Goal: Task Accomplishment & Management: Use online tool/utility

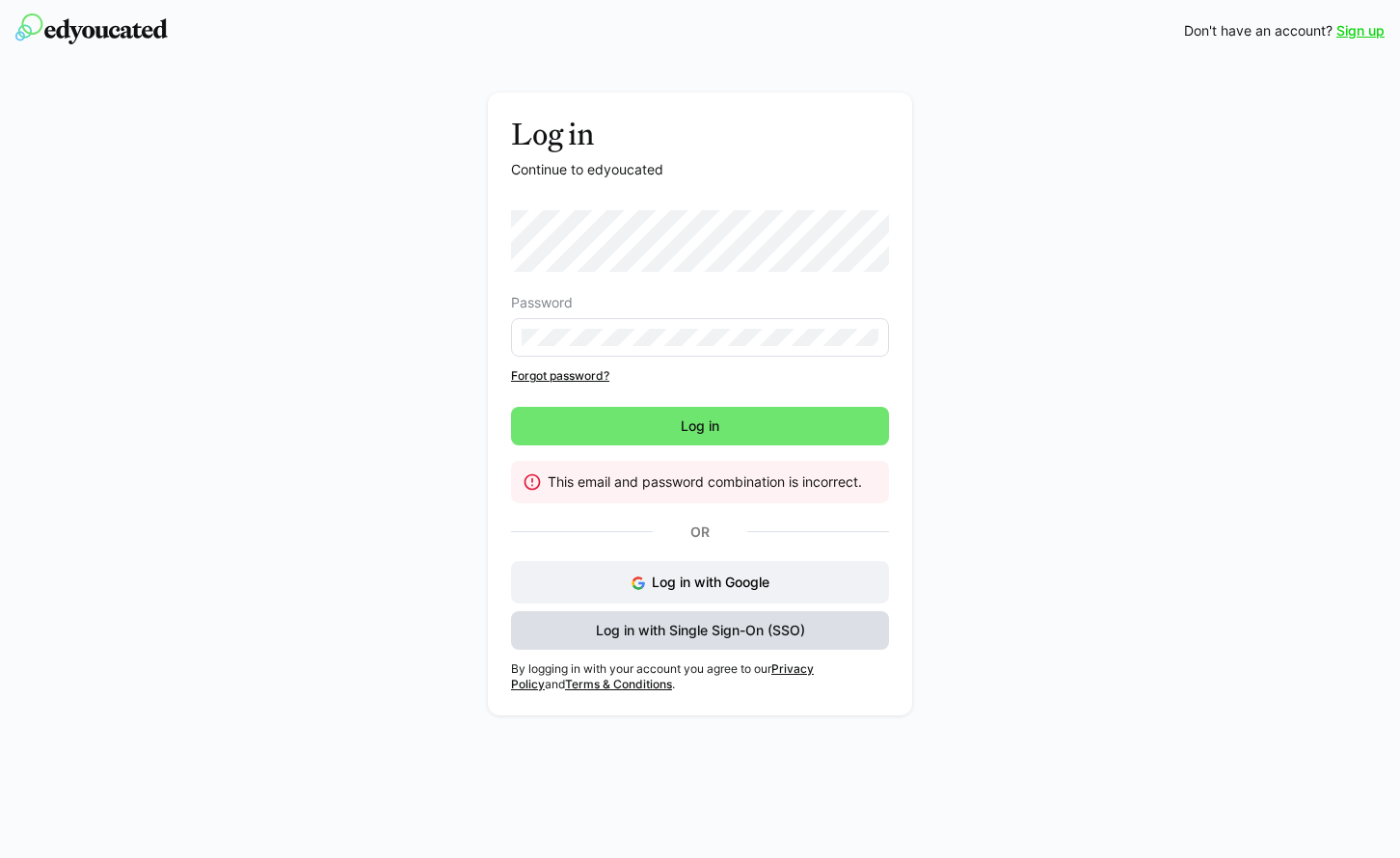
click at [712, 647] on span "Log in with Single Sign-On (SSO)" at bounding box center [700, 629] width 378 height 39
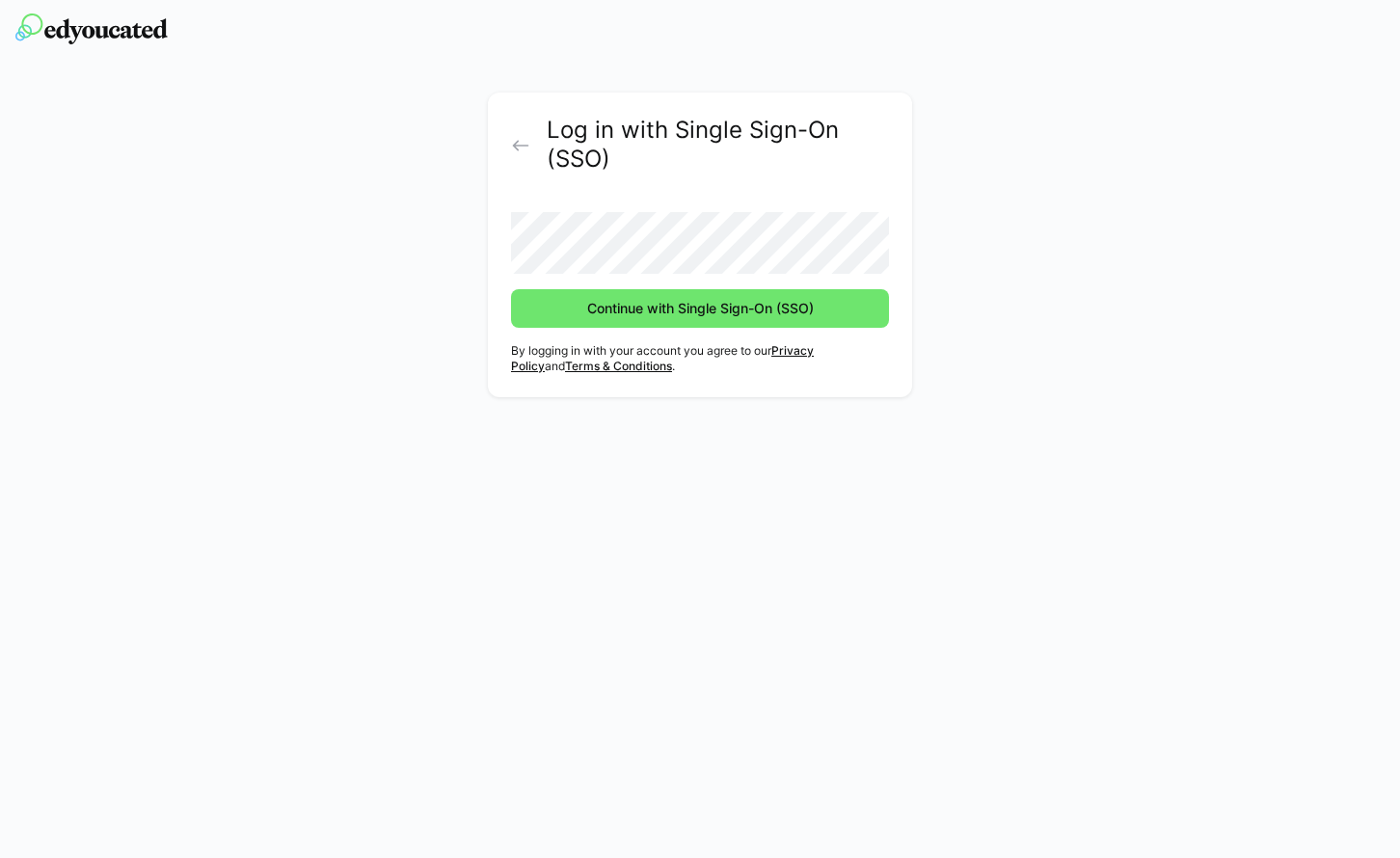
click at [778, 285] on form "Continue with Single Sign-On (SSO)" at bounding box center [700, 262] width 378 height 131
click at [511, 289] on button "Continue with Single Sign-On (SSO)" at bounding box center [700, 308] width 378 height 39
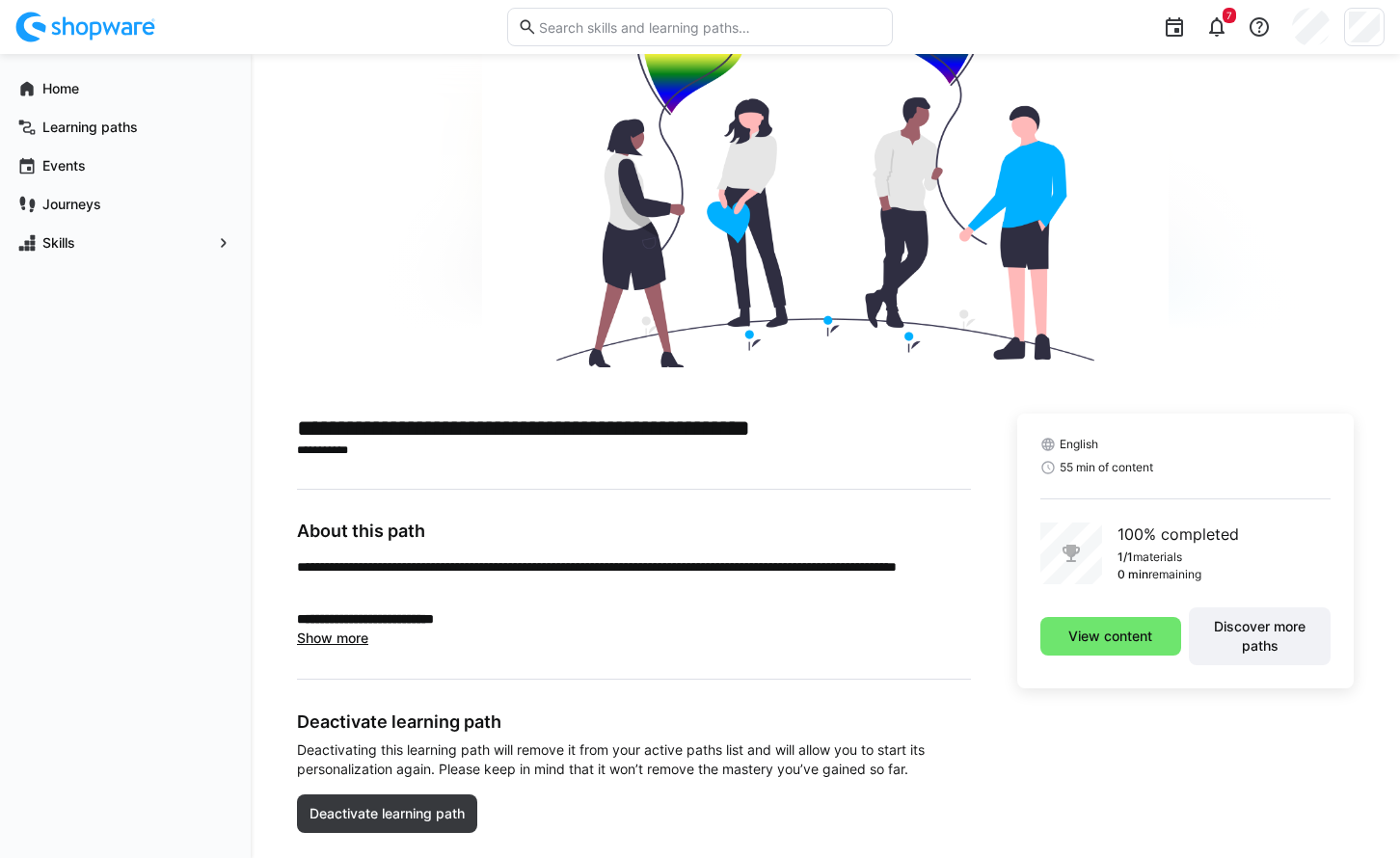
scroll to position [163, 0]
